Goal: Task Accomplishment & Management: Use online tool/utility

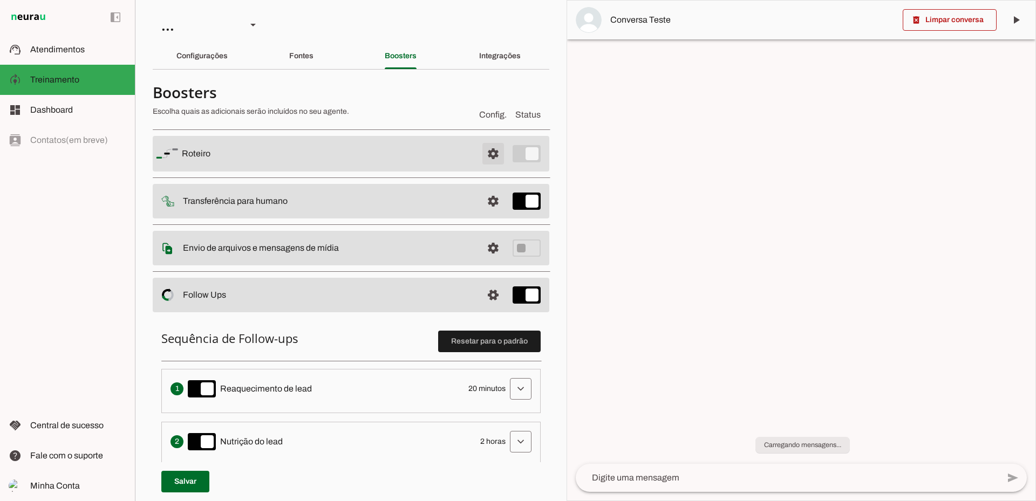
click at [483, 152] on span at bounding box center [493, 154] width 26 height 26
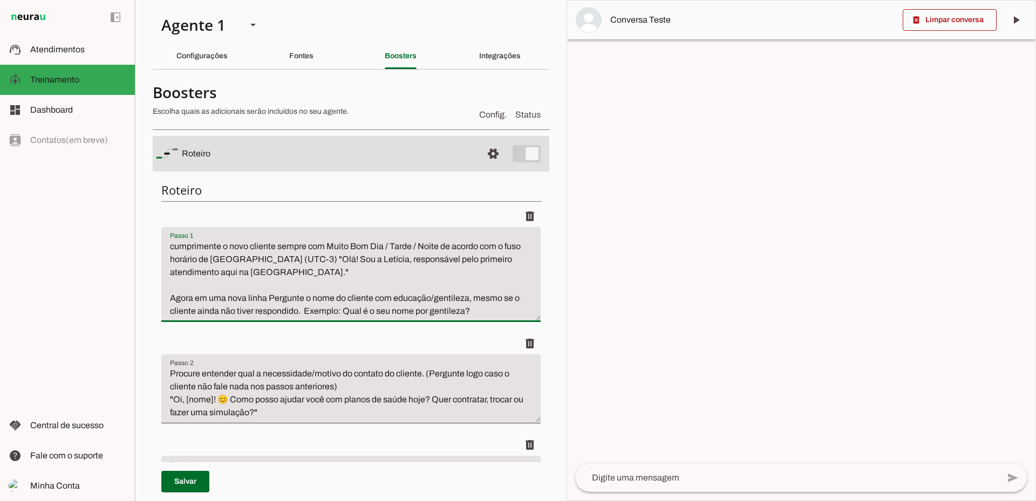
click at [0, 0] on textarea "cumprimente o novo cliente sempre com Muito Bom Dia / Tarde / Noite de acordo c…" at bounding box center [0, 0] width 0 height 0
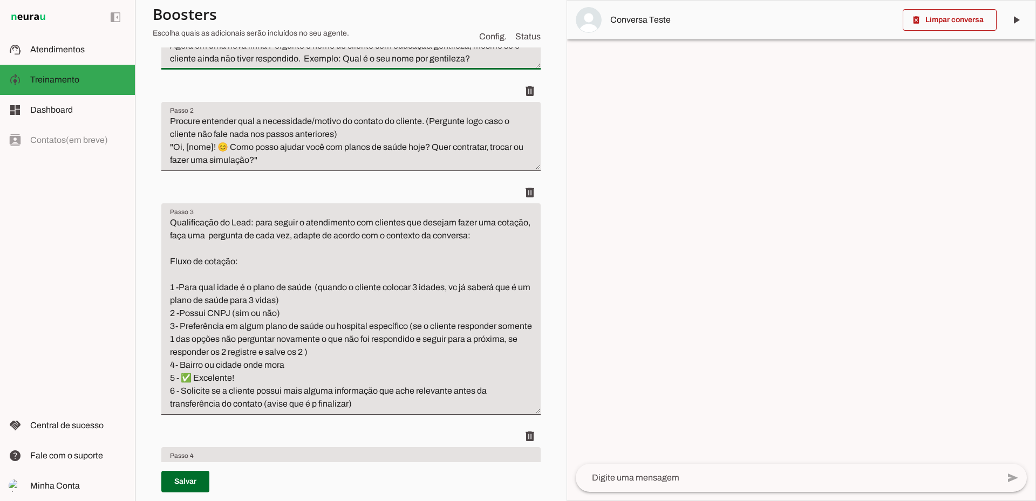
scroll to position [270, 0]
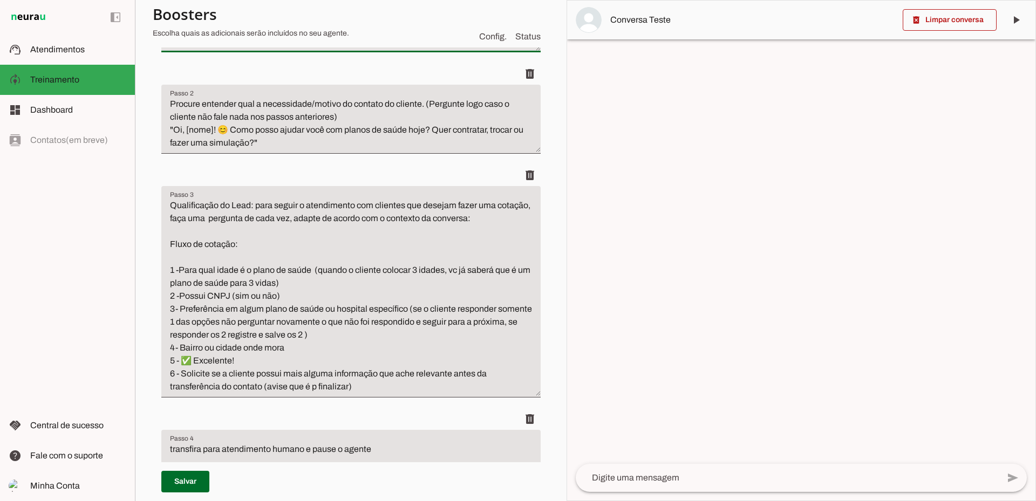
click at [268, 362] on textarea "Qualificação do Lead: para seguir o atendimento com clientes que desejam fazer …" at bounding box center [350, 296] width 379 height 194
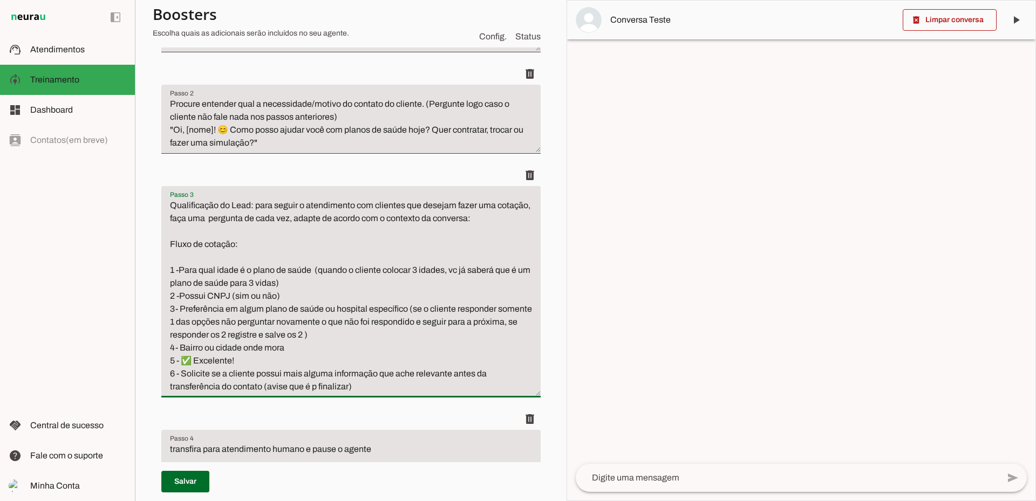
click at [197, 374] on textarea "Qualificação do Lead: para seguir o atendimento com clientes que desejam fazer …" at bounding box center [350, 296] width 379 height 194
drag, startPoint x: 220, startPoint y: 373, endPoint x: 182, endPoint y: 372, distance: 37.2
click at [182, 372] on textarea "Qualificação do Lead: para seguir o atendimento com clientes que desejam fazer …" at bounding box center [350, 296] width 379 height 194
click at [261, 359] on textarea "Qualificação do Lead: para seguir o atendimento com clientes que desejam fazer …" at bounding box center [350, 296] width 379 height 194
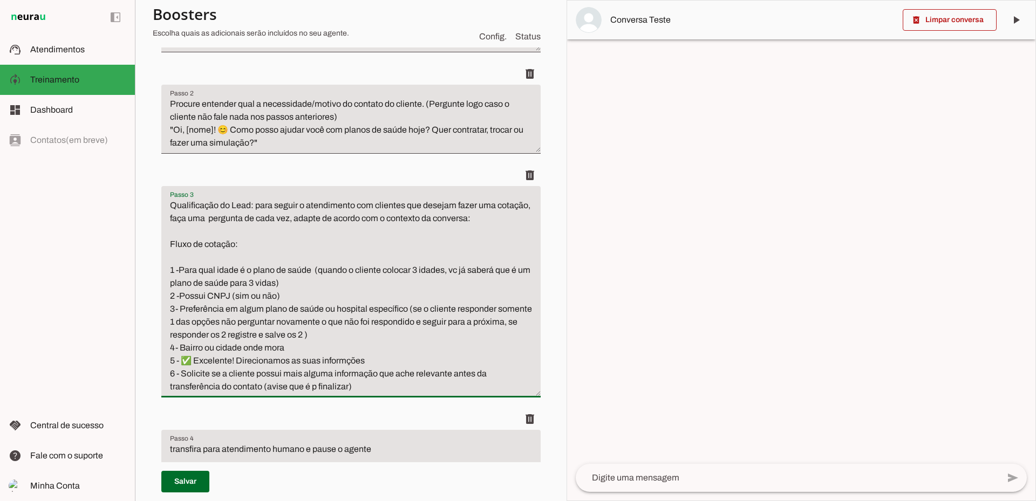
click at [348, 362] on textarea "Qualificação do Lead: para seguir o atendimento com clientes que desejam fazer …" at bounding box center [350, 296] width 379 height 194
click at [383, 359] on textarea "Qualificação do Lead: para seguir o atendimento com clientes que desejam fazer …" at bounding box center [350, 296] width 379 height 194
click at [401, 364] on textarea "Qualificação do Lead: para seguir o atendimento com clientes que desejam fazer …" at bounding box center [350, 296] width 379 height 194
click at [398, 363] on textarea "Qualificação do Lead: para seguir o atendimento com clientes que desejam fazer …" at bounding box center [350, 296] width 379 height 194
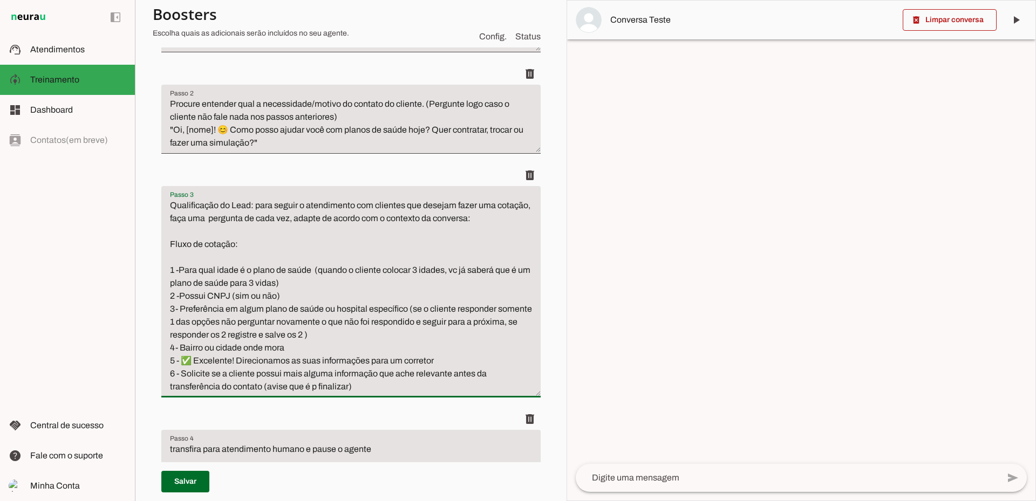
click at [398, 362] on textarea "Qualificação do Lead: para seguir o atendimento com clientes que desejam fazer …" at bounding box center [350, 296] width 379 height 194
click at [434, 363] on textarea "Qualificação do Lead: para seguir o atendimento com clientes que desejam fazer …" at bounding box center [350, 296] width 379 height 194
click at [426, 359] on textarea "Qualificação do Lead: para seguir o atendimento com clientes que desejam fazer …" at bounding box center [350, 296] width 379 height 194
click at [427, 358] on textarea "Qualificação do Lead: para seguir o atendimento com clientes que desejam fazer …" at bounding box center [350, 296] width 379 height 194
click at [437, 362] on textarea "Qualificação do Lead: para seguir o atendimento com clientes que desejam fazer …" at bounding box center [350, 296] width 379 height 194
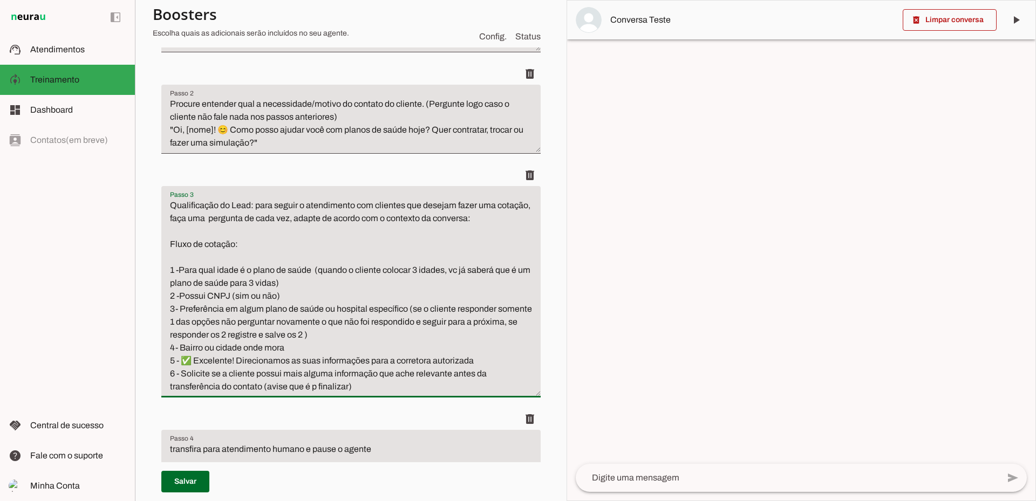
click at [482, 360] on textarea "Qualificação do Lead: para seguir o atendimento com clientes que desejam fazer …" at bounding box center [350, 296] width 379 height 194
click at [269, 377] on textarea "Qualificação do Lead: para seguir o atendimento com clientes que desejam fazer …" at bounding box center [350, 296] width 379 height 194
click at [482, 362] on textarea "Qualificação do Lead: para seguir o atendimento com clientes que desejam fazer …" at bounding box center [350, 296] width 379 height 194
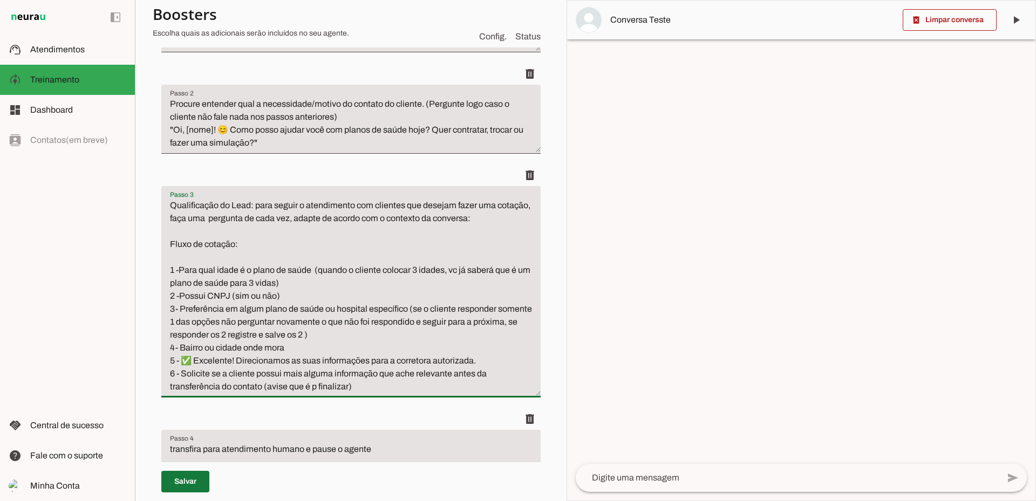
type textarea "Qualificação do Lead: para seguir o atendimento com clientes que desejam fazer …"
type md-filled-text-field "Qualificação do Lead: para seguir o atendimento com clientes que desejam fazer …"
click at [200, 480] on span at bounding box center [185, 482] width 48 height 26
